Goal: Use online tool/utility: Use online tool/utility

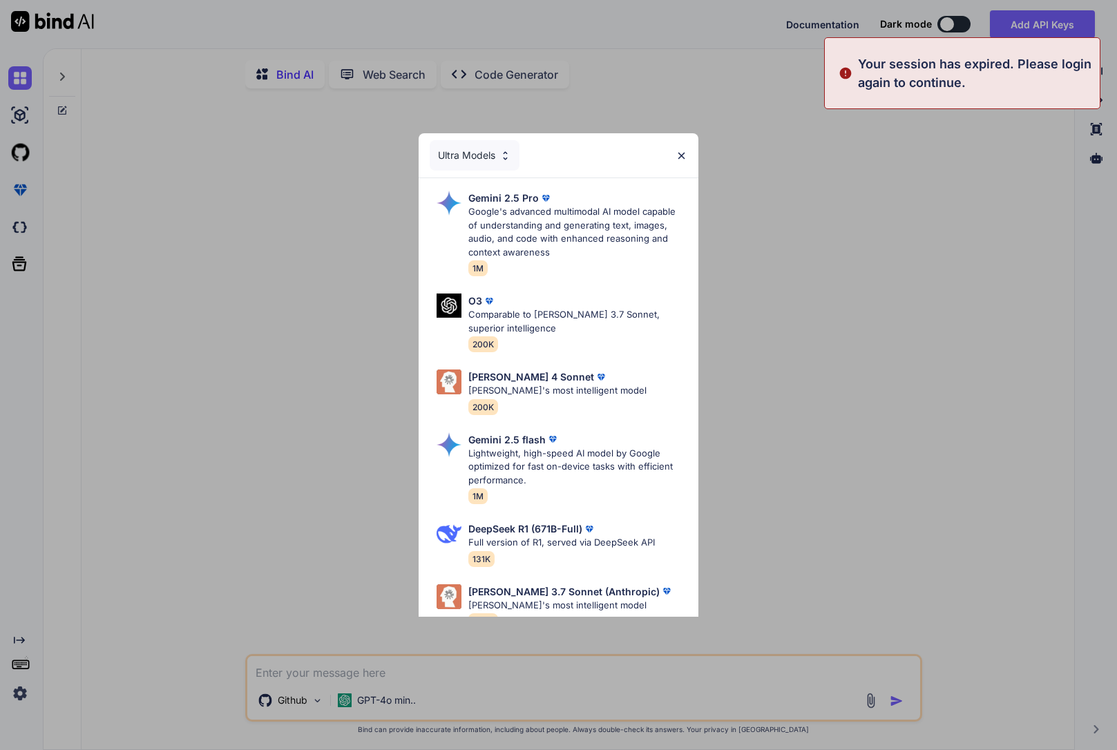
type textarea "x"
click at [687, 151] on div "Ultra Models" at bounding box center [558, 155] width 279 height 44
click at [684, 152] on img at bounding box center [681, 156] width 12 height 12
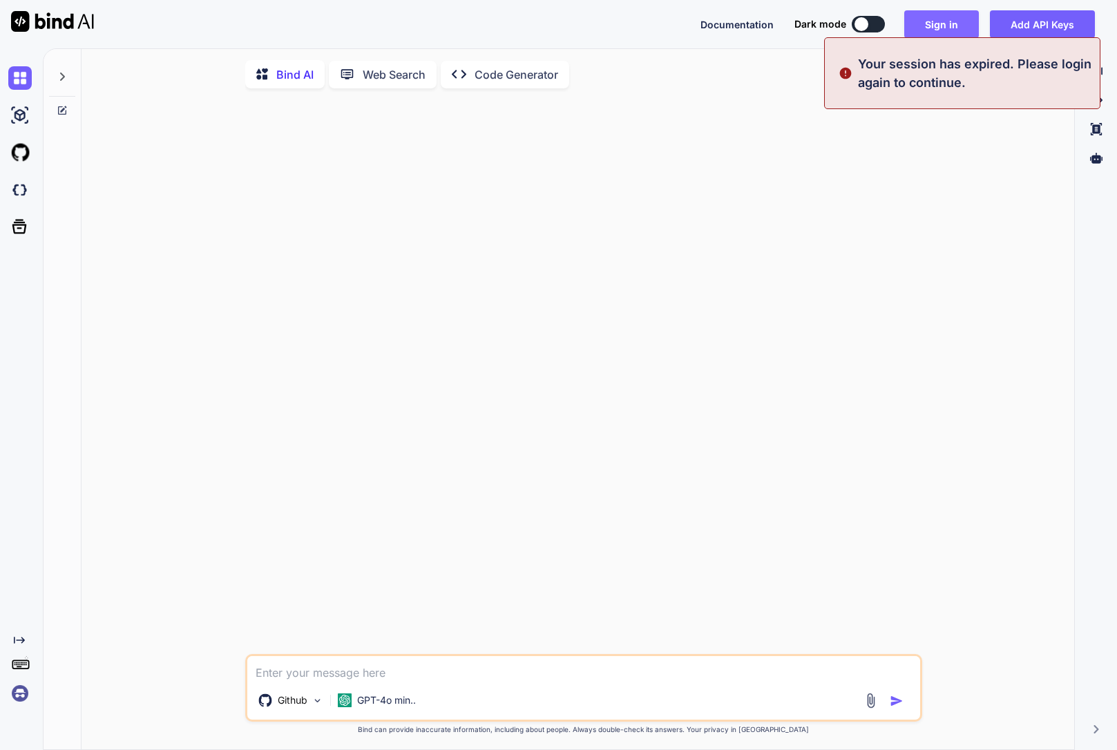
click at [965, 20] on button "Sign in" at bounding box center [941, 24] width 75 height 28
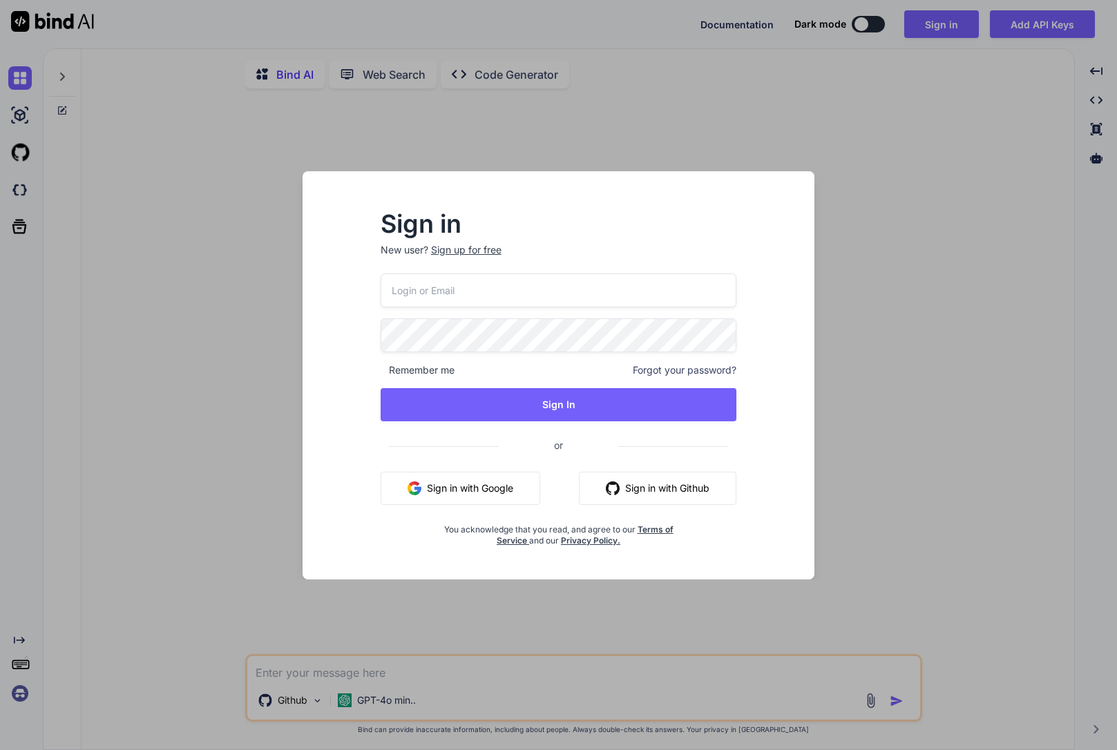
type input "[EMAIL_ADDRESS][DOMAIN_NAME]"
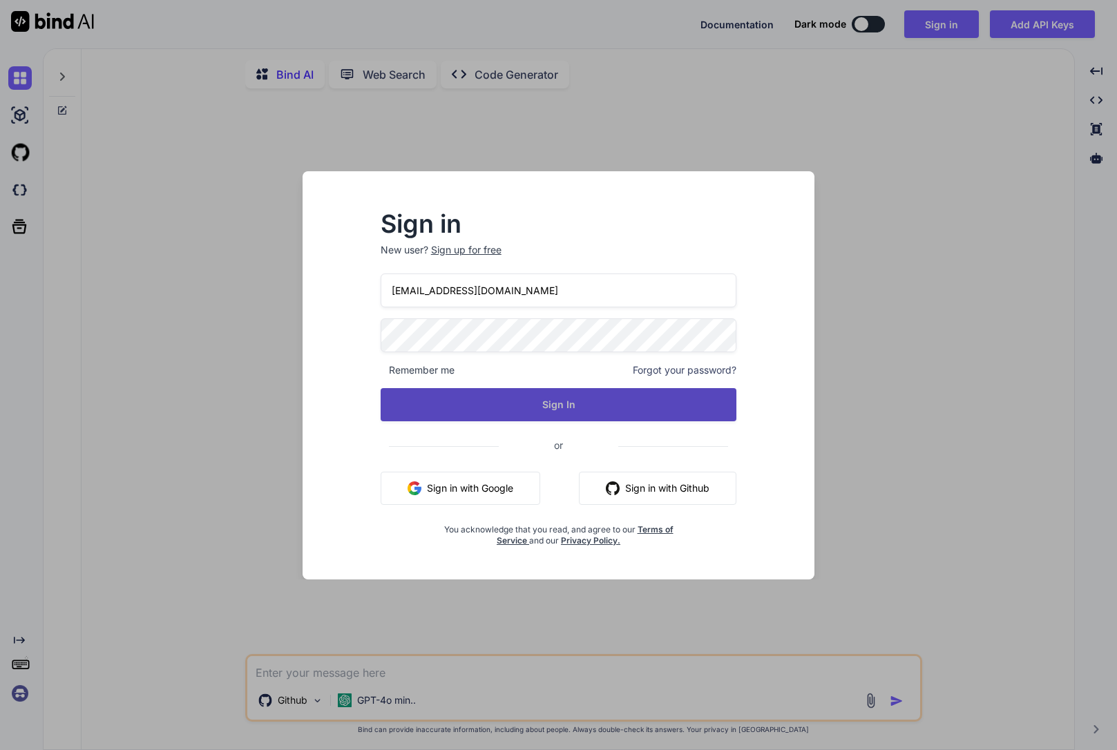
click at [529, 391] on button "Sign In" at bounding box center [559, 404] width 356 height 33
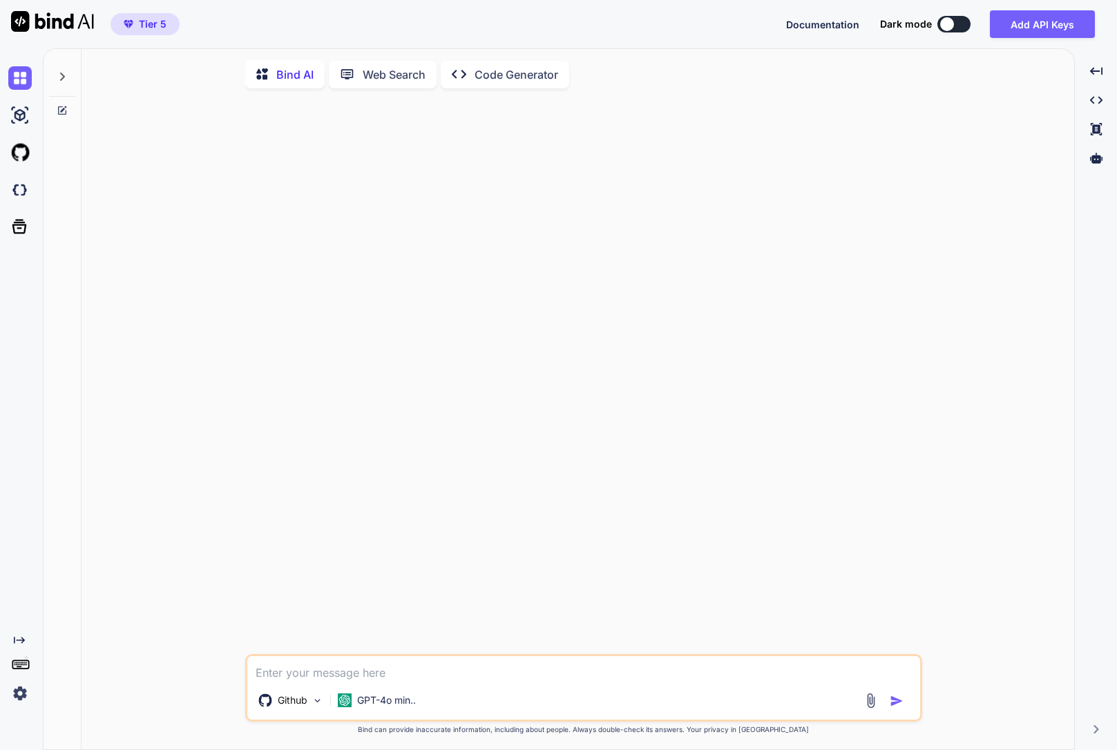
click at [390, 87] on div "Web Search" at bounding box center [383, 75] width 108 height 28
click at [396, 79] on div "Web Search" at bounding box center [383, 73] width 108 height 28
click at [520, 92] on div "Bind AI Web Search Created with Pixso. Code Generator Source Created with Bind …" at bounding box center [578, 400] width 993 height 697
click at [516, 81] on div "Created with Pixso. Code Generator" at bounding box center [505, 73] width 128 height 28
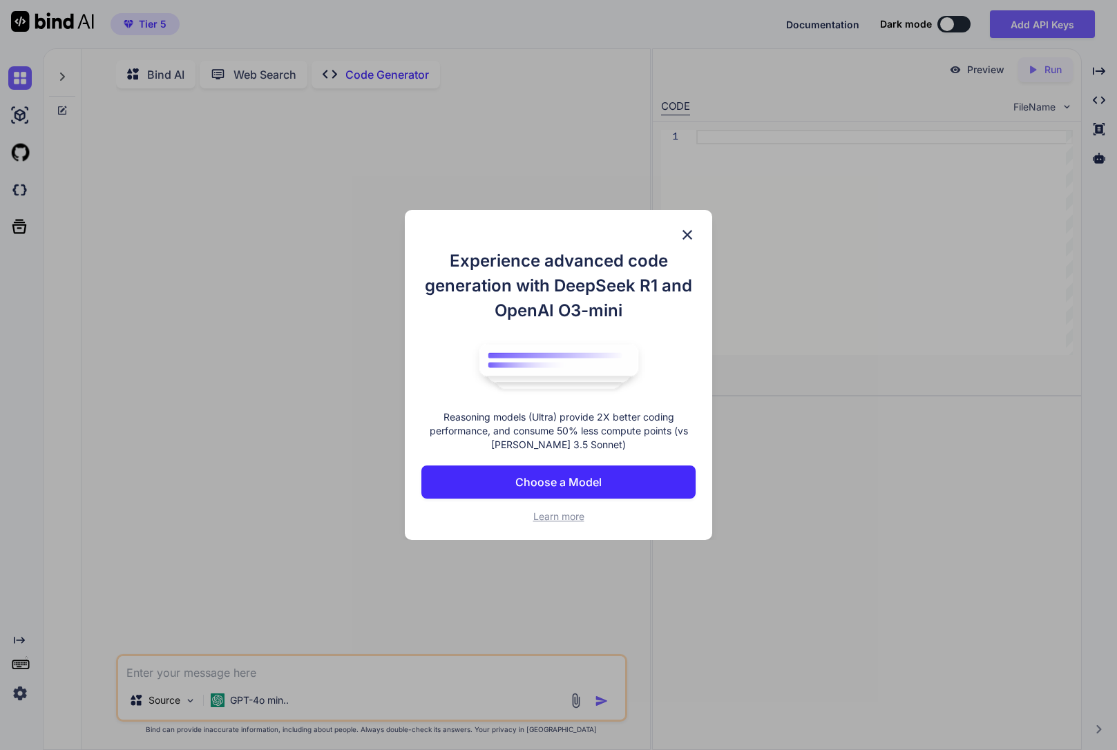
click at [689, 233] on img at bounding box center [687, 235] width 17 height 17
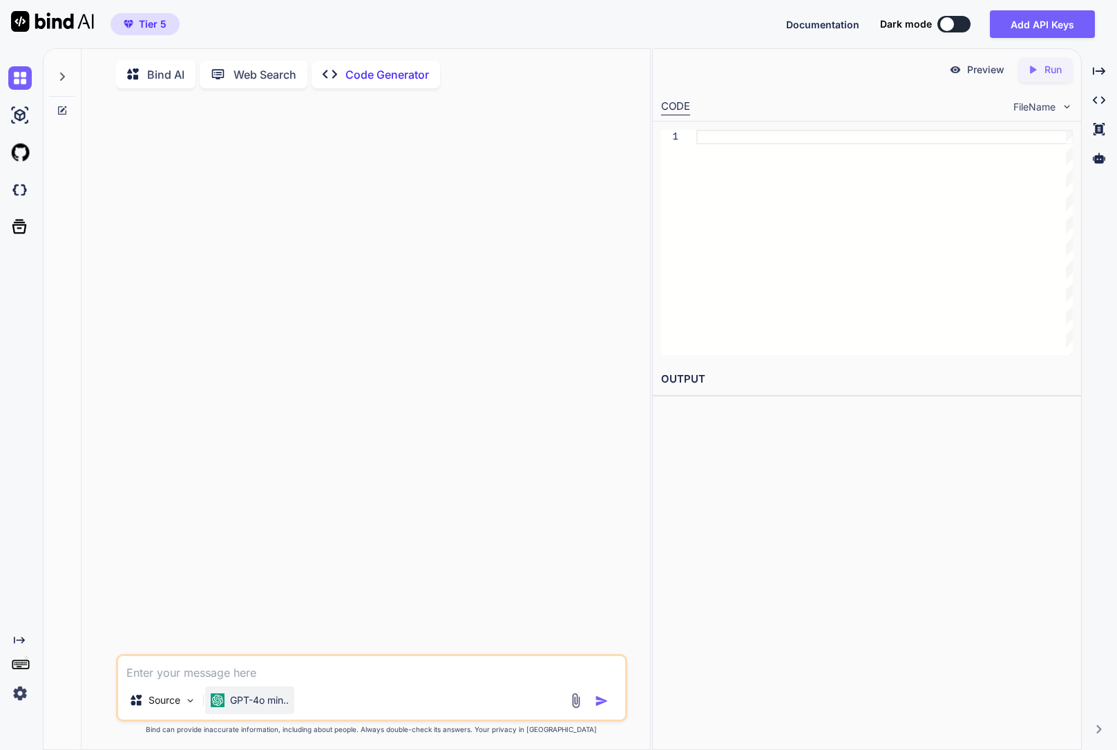
click at [243, 707] on p "GPT-4o min.." at bounding box center [259, 700] width 59 height 14
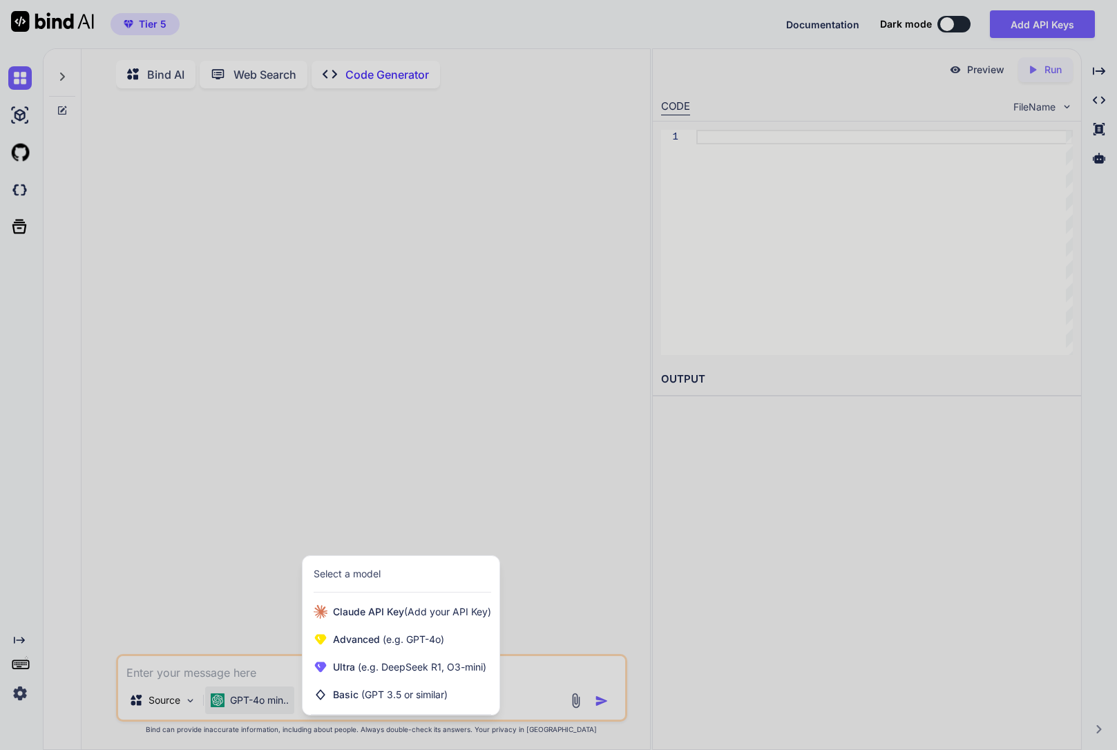
click at [215, 575] on div at bounding box center [558, 375] width 1117 height 750
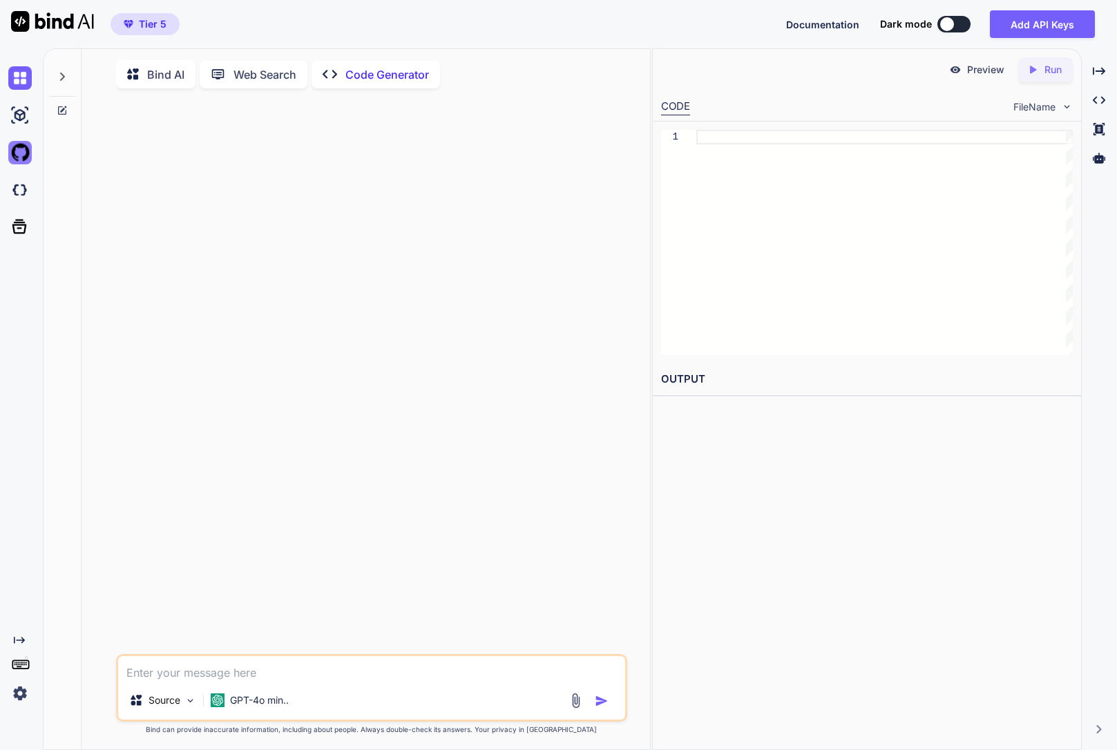
click at [28, 159] on img at bounding box center [19, 152] width 23 height 23
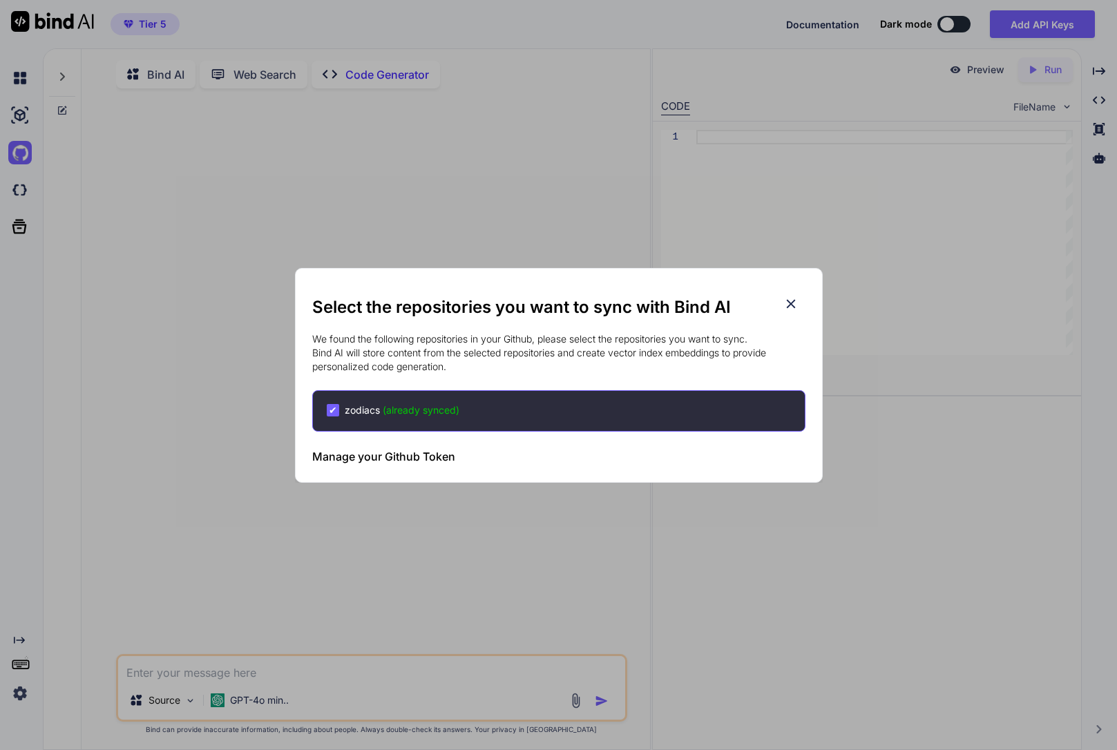
click at [441, 419] on div "✔ zodiacs (already synced)" at bounding box center [558, 410] width 493 height 41
click at [785, 300] on icon at bounding box center [790, 303] width 15 height 15
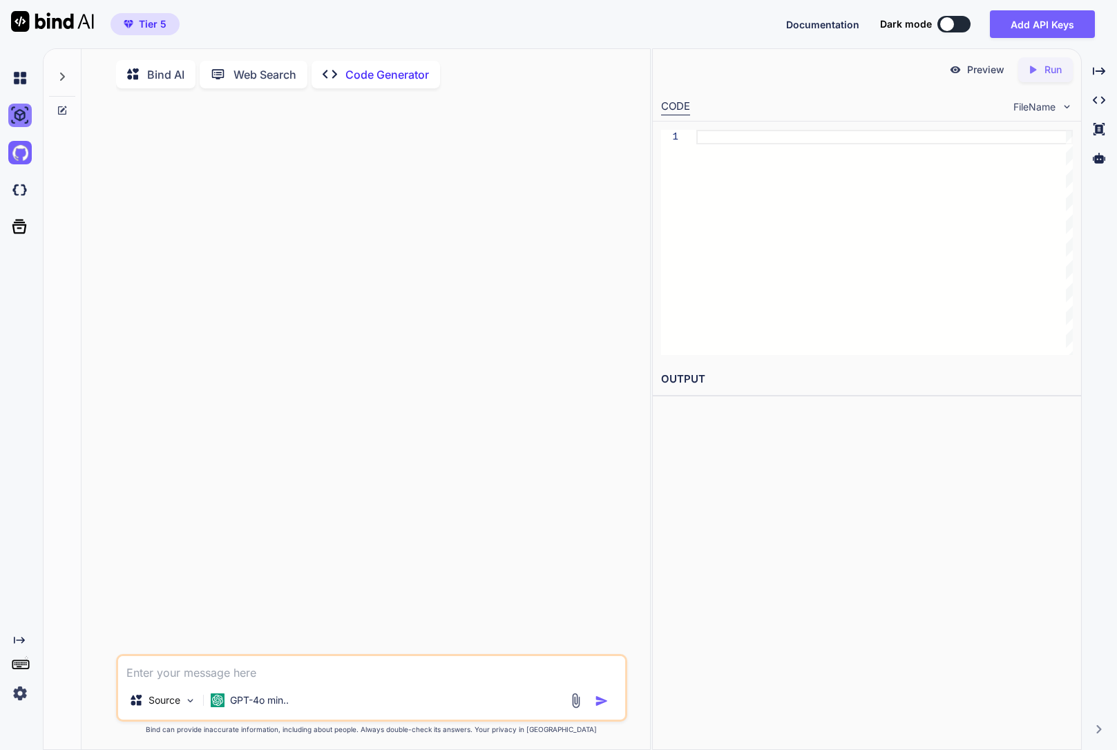
click at [28, 111] on img at bounding box center [19, 115] width 23 height 23
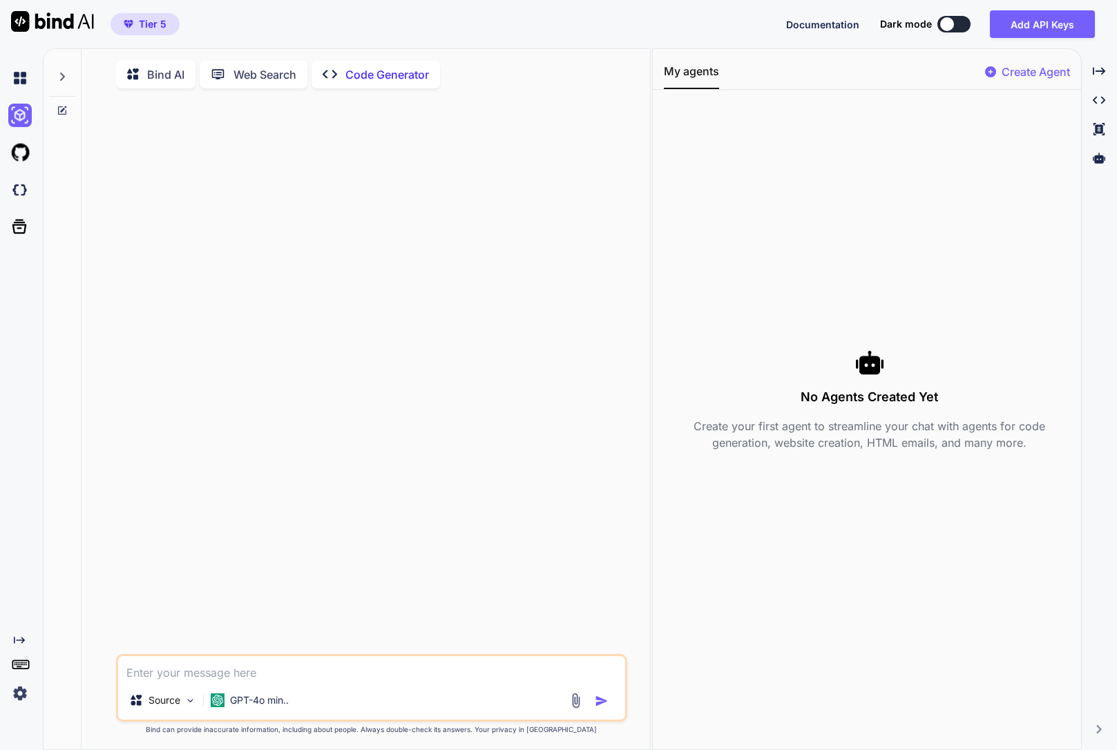
click at [10, 141] on div at bounding box center [22, 152] width 29 height 23
